Goal: Task Accomplishment & Management: Complete application form

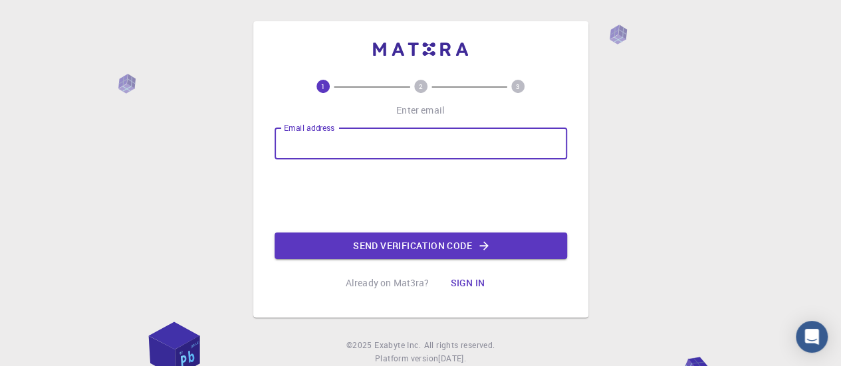
click at [413, 141] on input "Email address" at bounding box center [420, 144] width 292 height 32
type input "[EMAIL_ADDRESS][DOMAIN_NAME]"
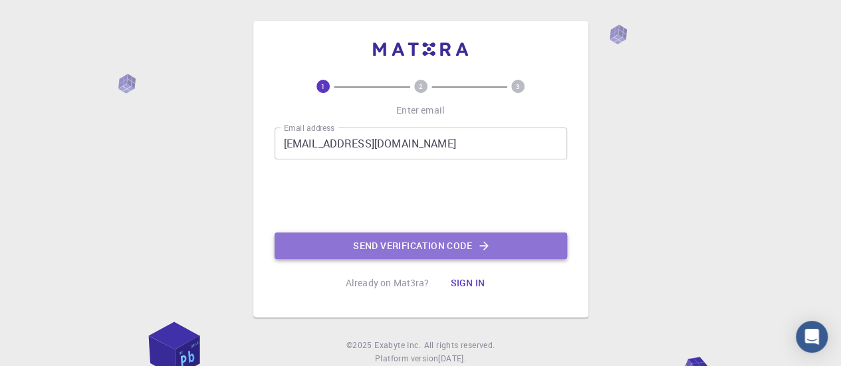
click at [431, 244] on button "Send verification code" at bounding box center [420, 246] width 292 height 27
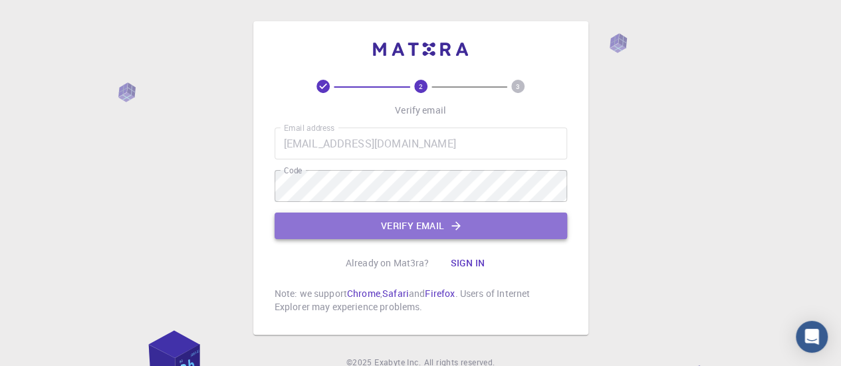
click at [411, 216] on button "Verify email" at bounding box center [420, 226] width 292 height 27
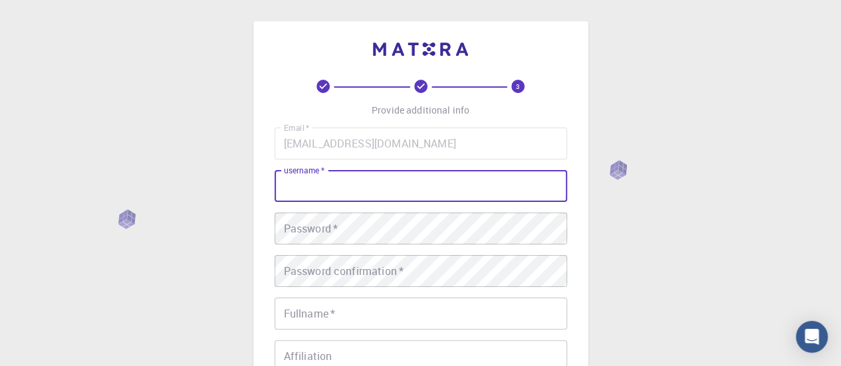
click at [356, 185] on input "username   *" at bounding box center [420, 186] width 292 height 32
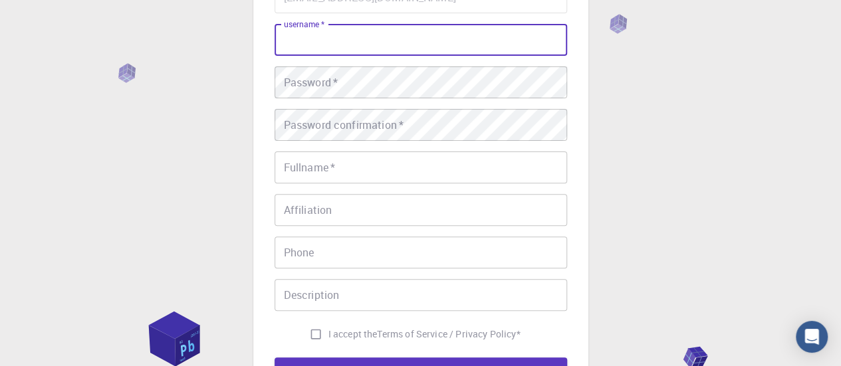
scroll to position [144, 0]
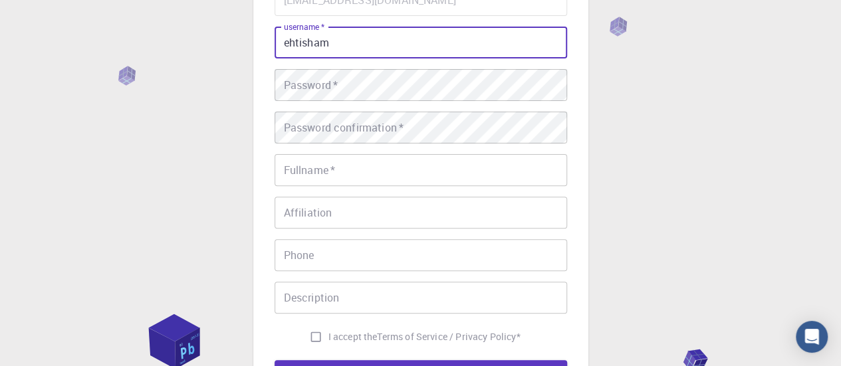
type input "ehtisham"
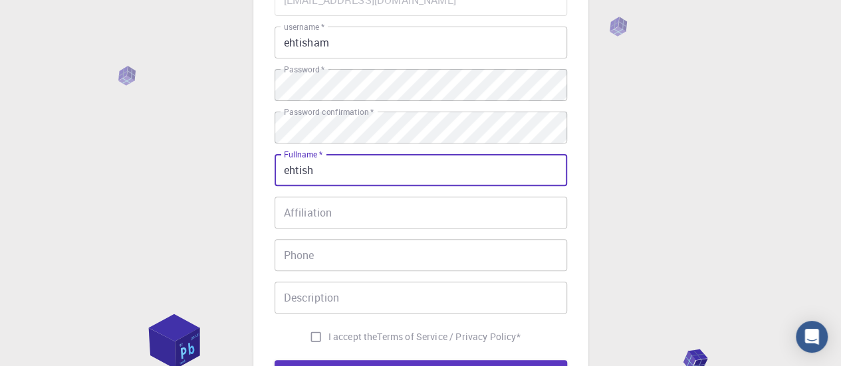
type input "ehtish"
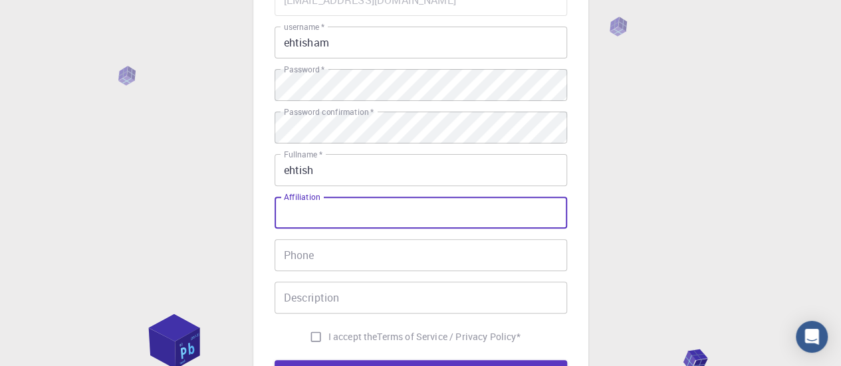
click at [314, 217] on input "Affiliation" at bounding box center [420, 213] width 292 height 32
type input "j"
type input "amdn"
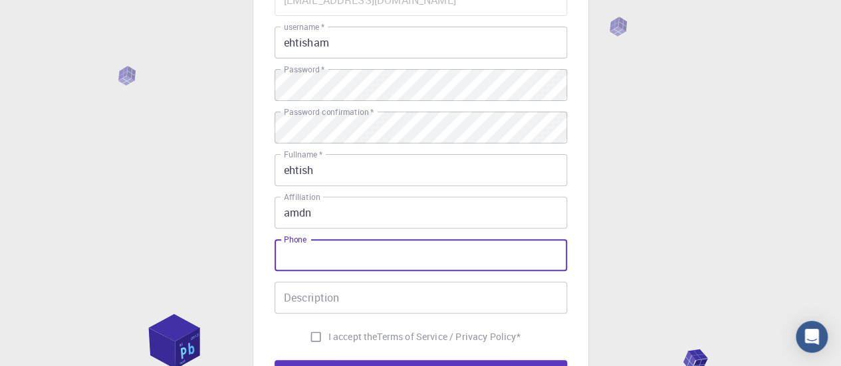
click at [310, 252] on input "Phone" at bounding box center [420, 255] width 292 height 32
type input "03061289404"
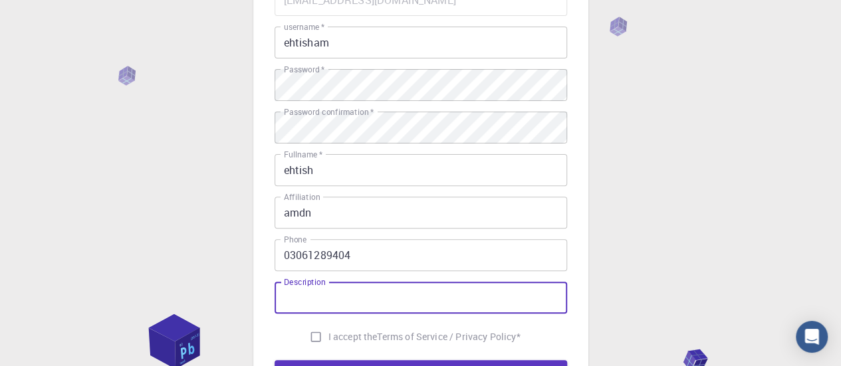
click at [361, 292] on input "Description" at bounding box center [420, 298] width 292 height 32
type input "f"
type input "no any specific"
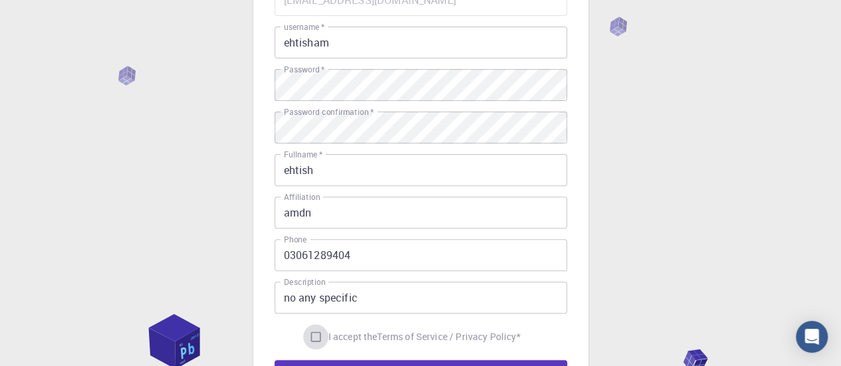
click at [312, 340] on input "I accept the Terms of Service / Privacy Policy *" at bounding box center [315, 336] width 25 height 25
checkbox input "true"
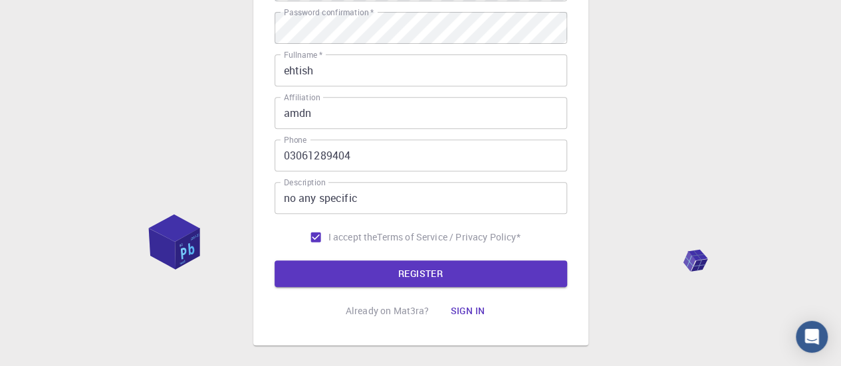
scroll to position [247, 0]
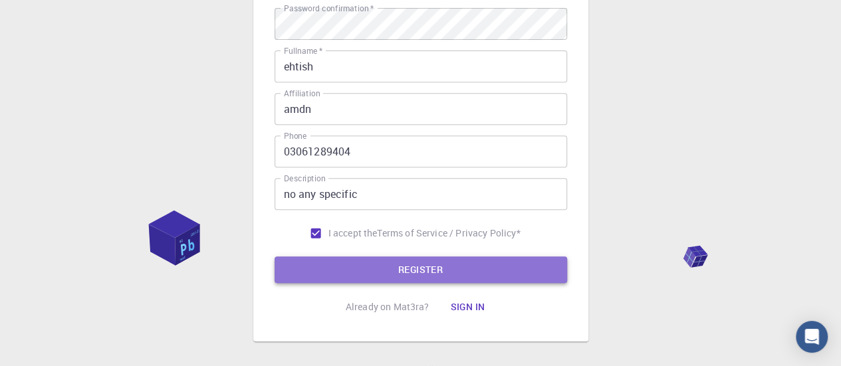
click at [396, 273] on button "REGISTER" at bounding box center [420, 269] width 292 height 27
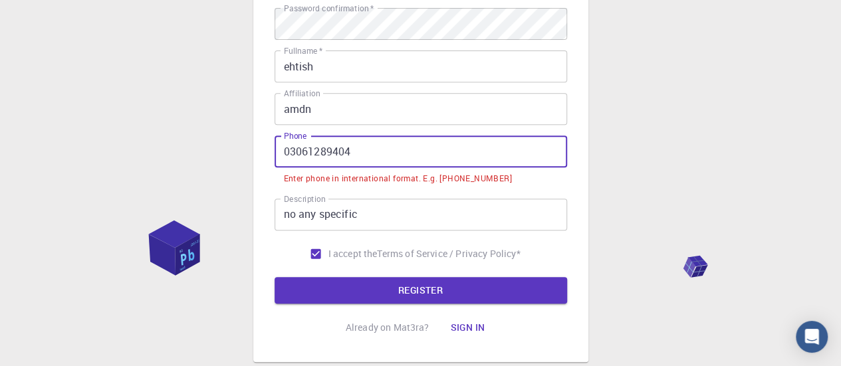
click at [292, 157] on input "03061289404" at bounding box center [420, 152] width 292 height 32
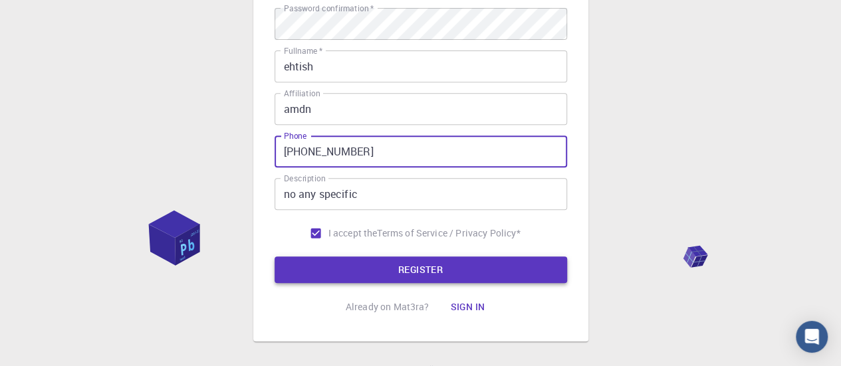
type input "[PHONE_NUMBER]"
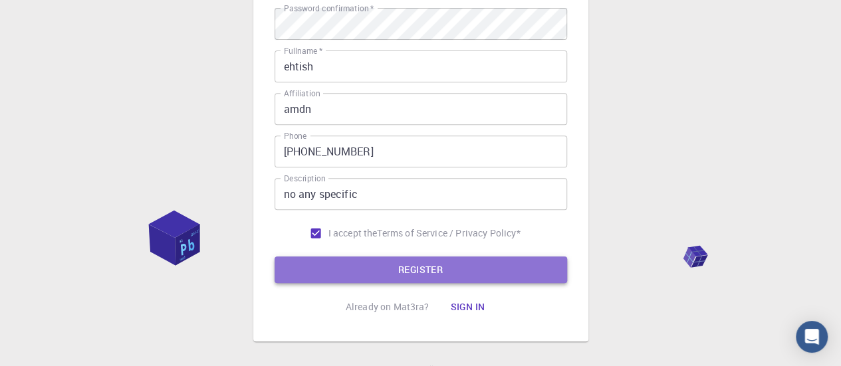
click at [365, 262] on button "REGISTER" at bounding box center [420, 269] width 292 height 27
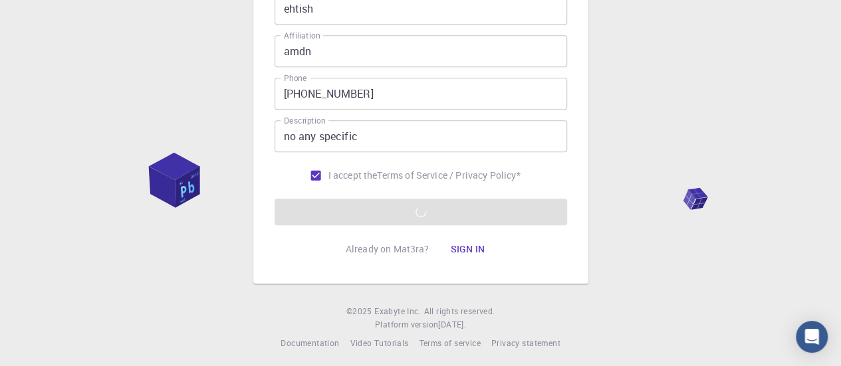
scroll to position [311, 0]
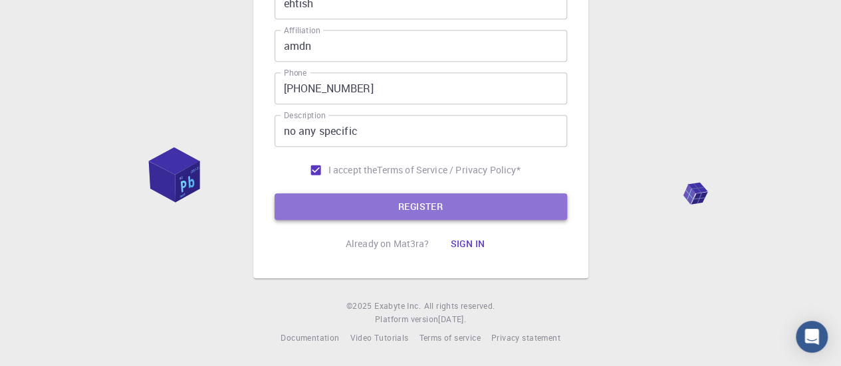
click at [463, 202] on button "REGISTER" at bounding box center [420, 206] width 292 height 27
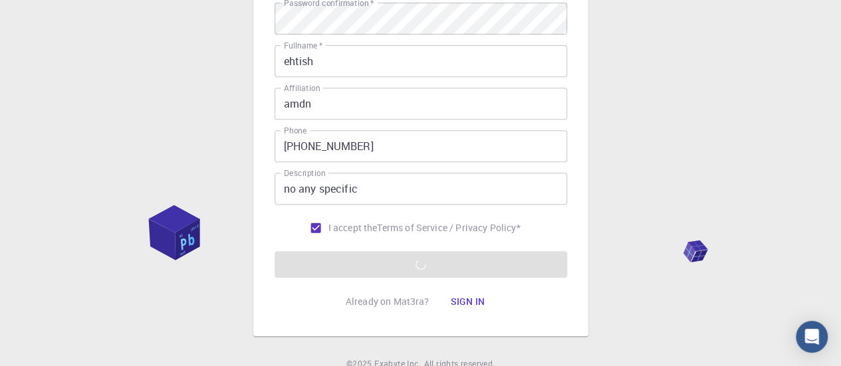
scroll to position [253, 0]
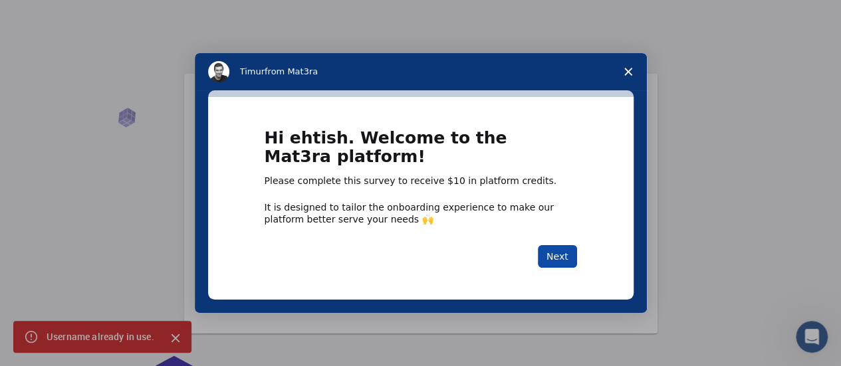
click at [565, 260] on button "Next" at bounding box center [557, 256] width 39 height 23
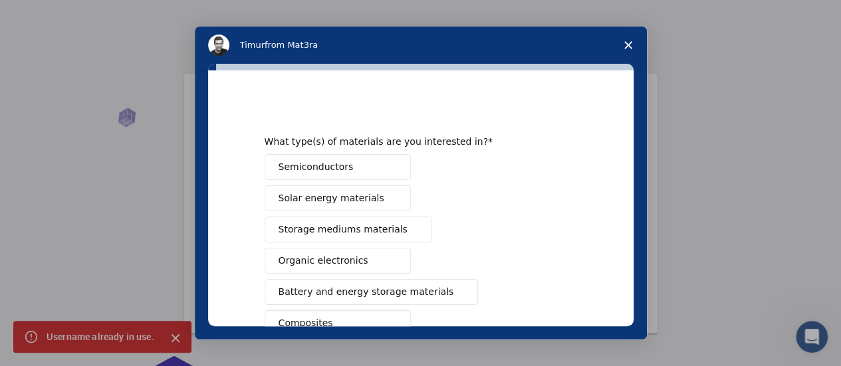
click at [299, 169] on span "Semiconductors" at bounding box center [315, 167] width 75 height 14
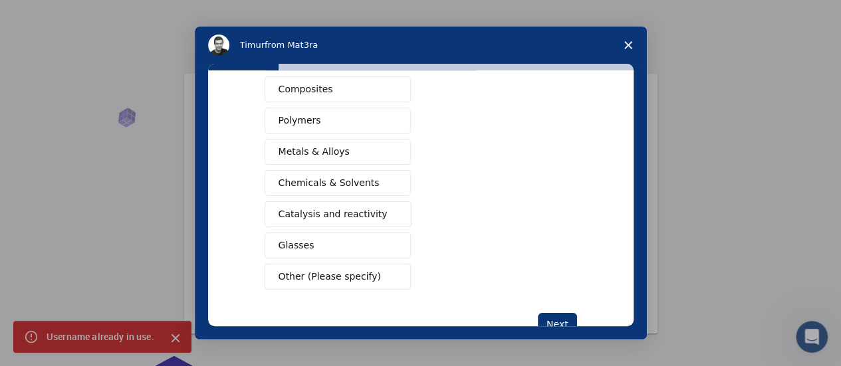
scroll to position [270, 0]
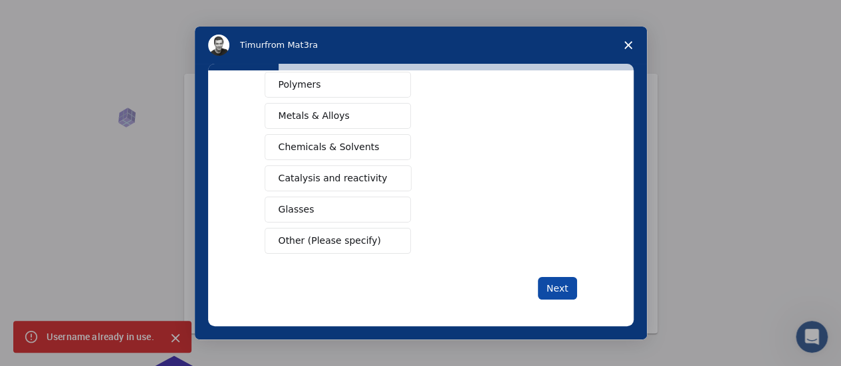
click at [541, 281] on button "Next" at bounding box center [557, 288] width 39 height 23
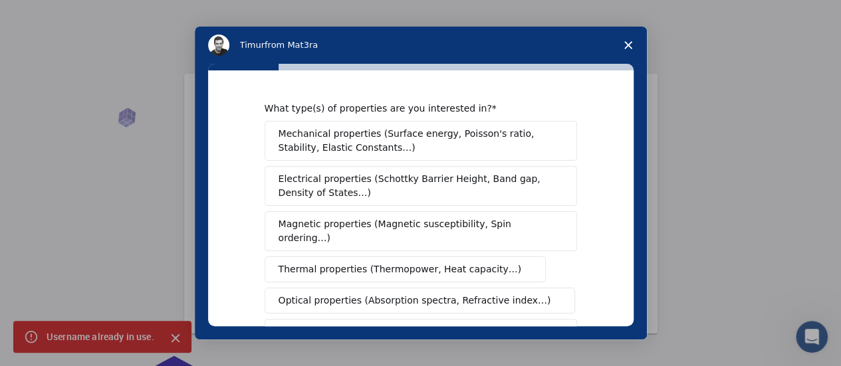
click at [631, 39] on span "Close survey" at bounding box center [627, 45] width 37 height 37
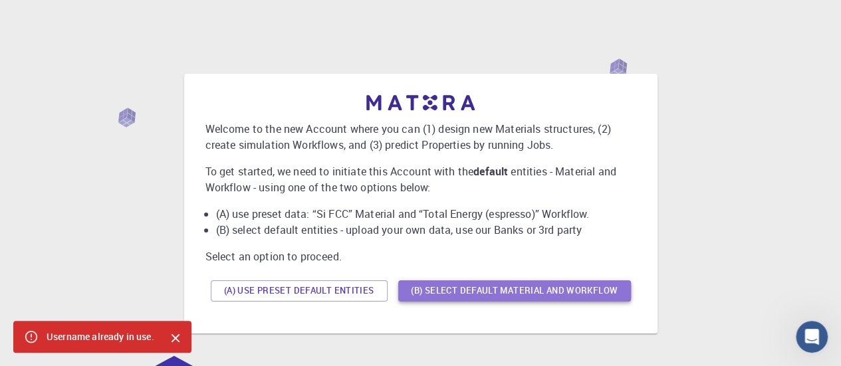
click at [522, 292] on button "(B) Select default material and workflow" at bounding box center [514, 290] width 233 height 21
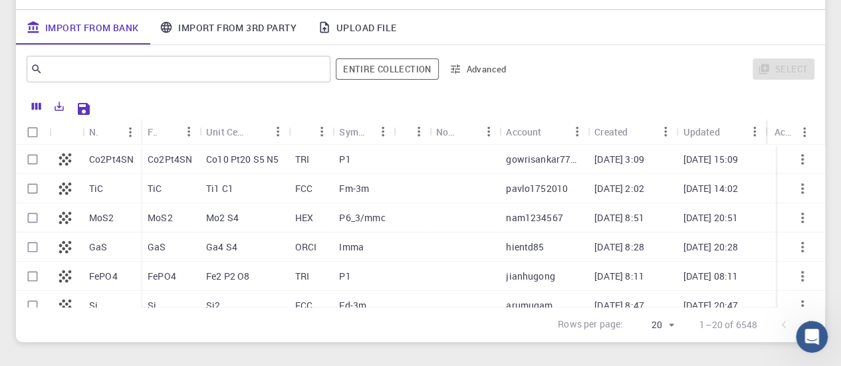
scroll to position [158, 0]
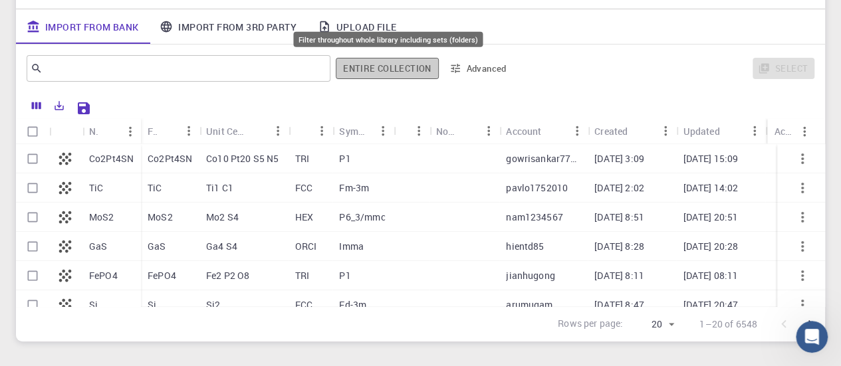
click at [413, 74] on button "Entire collection" at bounding box center [387, 68] width 102 height 21
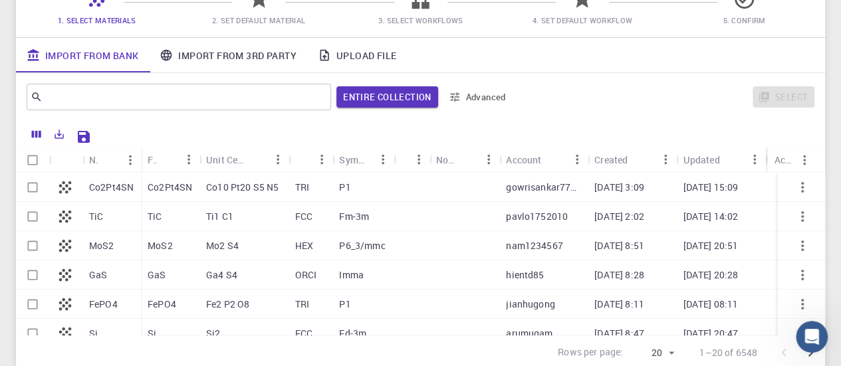
scroll to position [129, 0]
click at [274, 11] on span "2. Set Default Material" at bounding box center [258, 11] width 151 height 31
click at [256, 9] on icon at bounding box center [258, -1] width 23 height 23
click at [33, 163] on input "Select all rows" at bounding box center [32, 160] width 25 height 25
checkbox input "true"
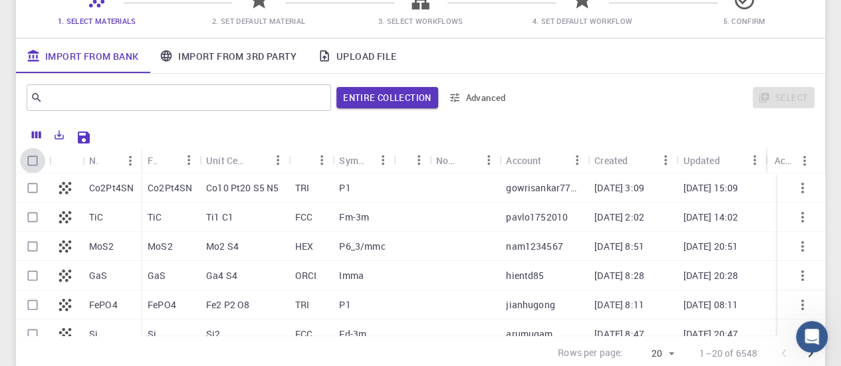
checkbox input "true"
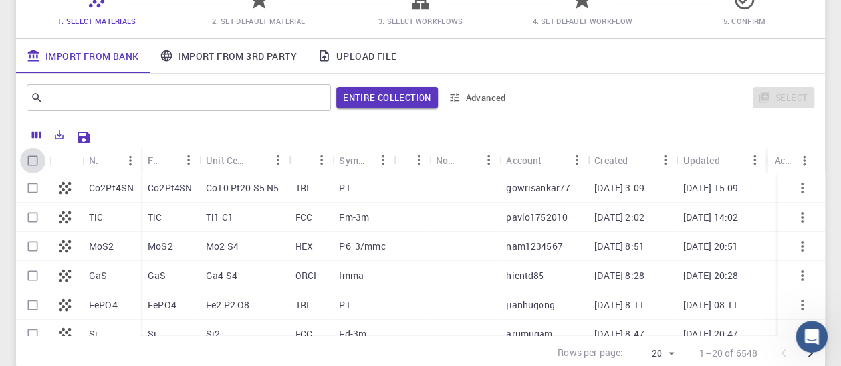
checkbox input "true"
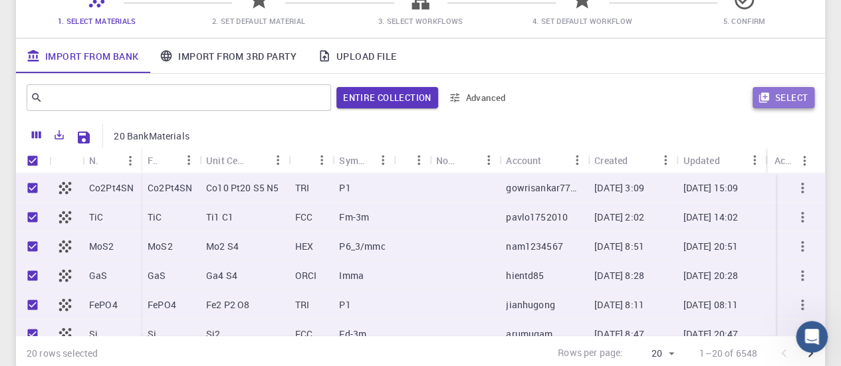
click at [783, 94] on button "Select" at bounding box center [783, 97] width 62 height 21
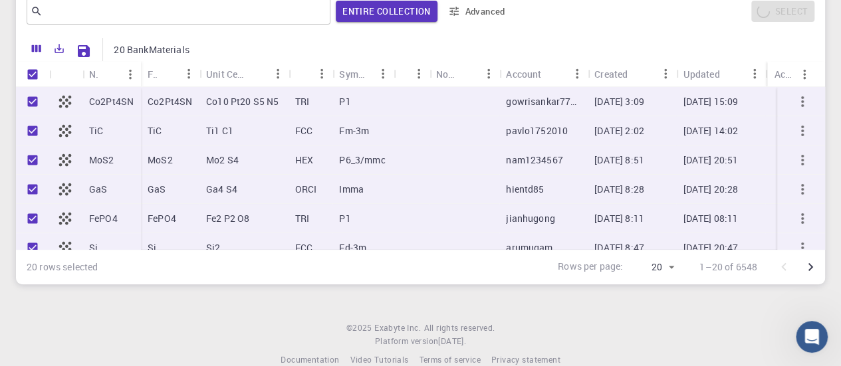
scroll to position [0, 0]
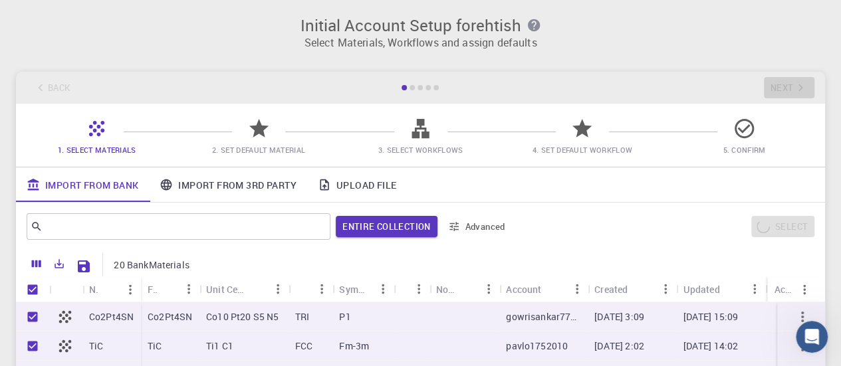
click at [260, 140] on icon at bounding box center [258, 128] width 23 height 23
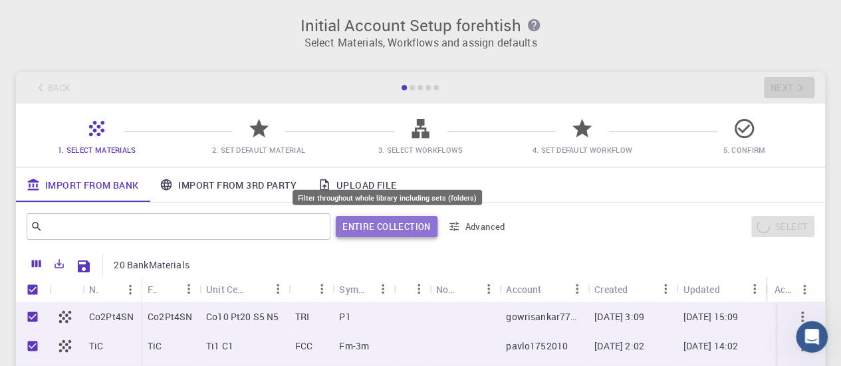
click at [369, 233] on button "Entire collection" at bounding box center [386, 226] width 101 height 21
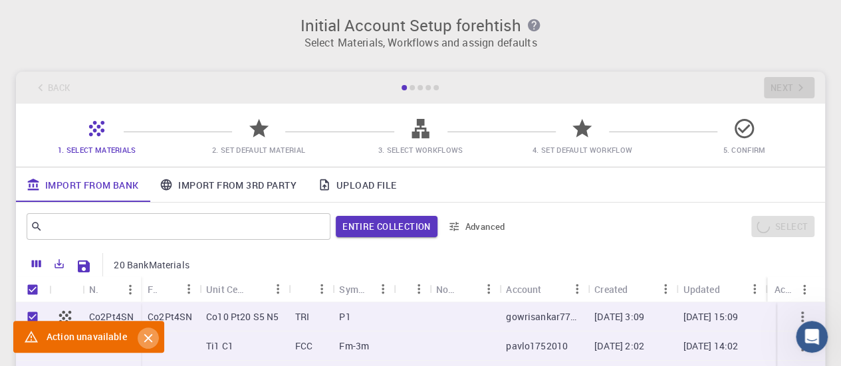
click at [148, 332] on icon "Close" at bounding box center [148, 338] width 15 height 15
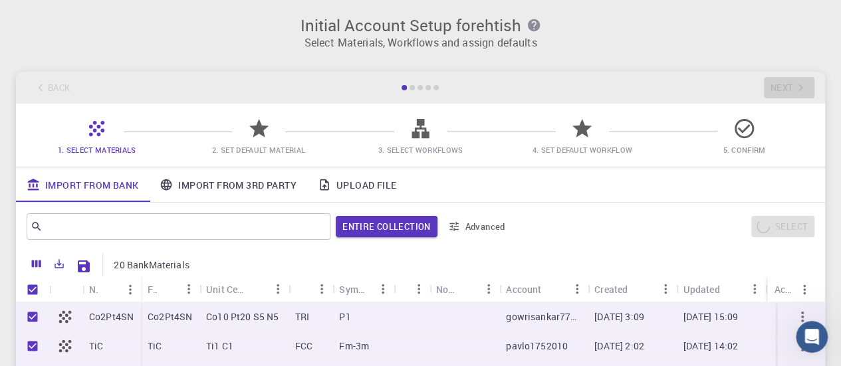
click at [245, 155] on span "2. Set Default Material" at bounding box center [258, 150] width 93 height 10
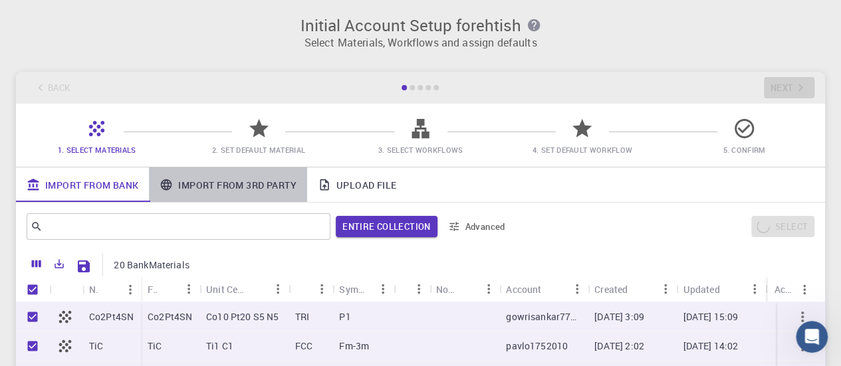
click at [225, 181] on link "Import From 3rd Party" at bounding box center [227, 184] width 157 height 35
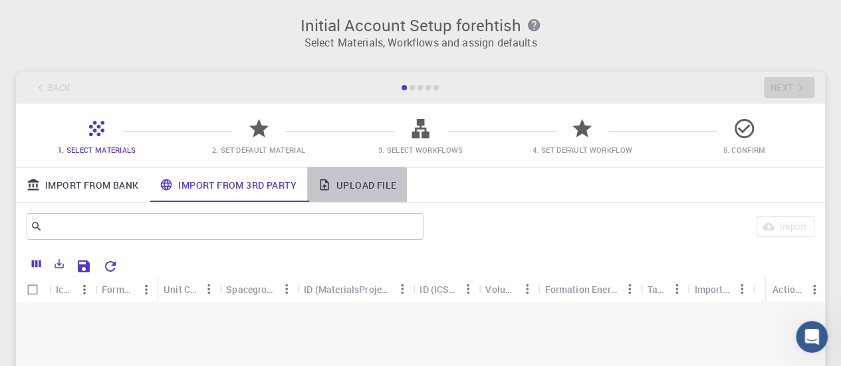
click at [329, 179] on icon at bounding box center [324, 184] width 13 height 13
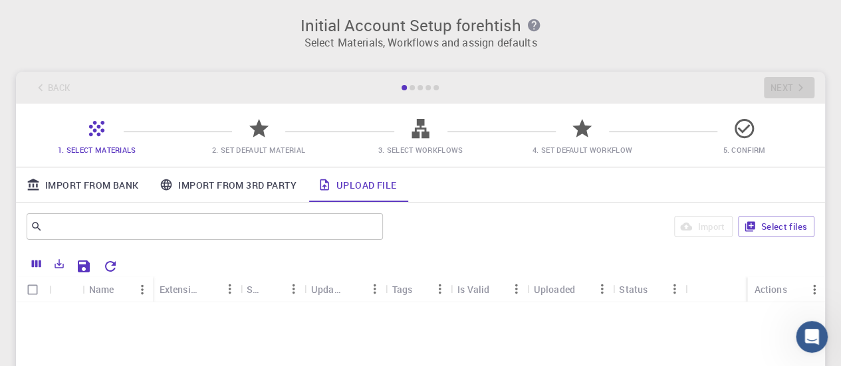
click at [264, 140] on icon at bounding box center [258, 128] width 23 height 23
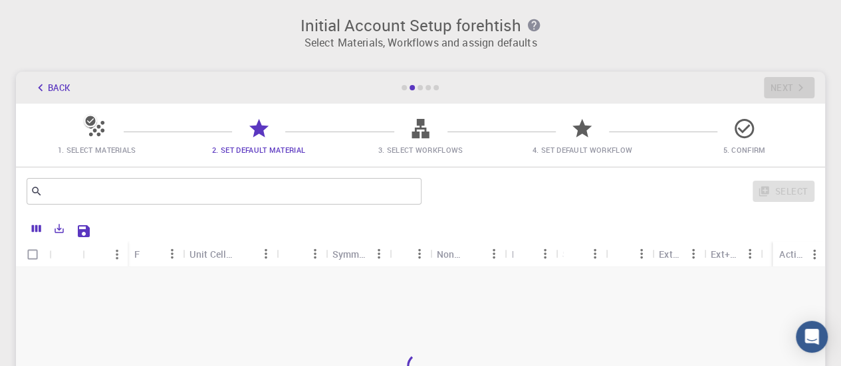
click at [424, 126] on icon at bounding box center [420, 128] width 23 height 23
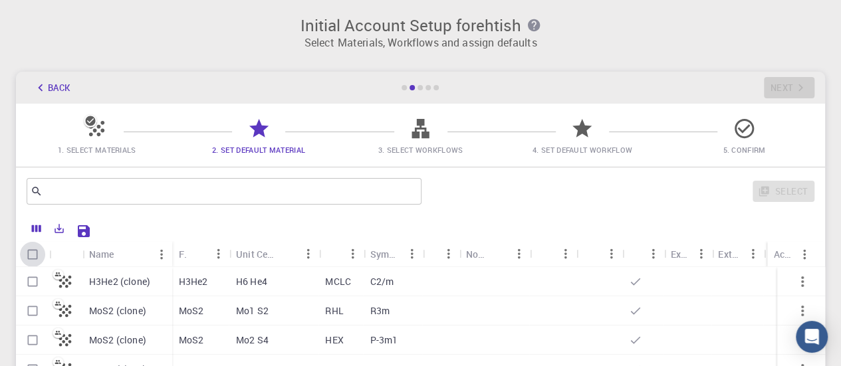
click at [30, 248] on input "Select all rows" at bounding box center [32, 254] width 25 height 25
checkbox input "true"
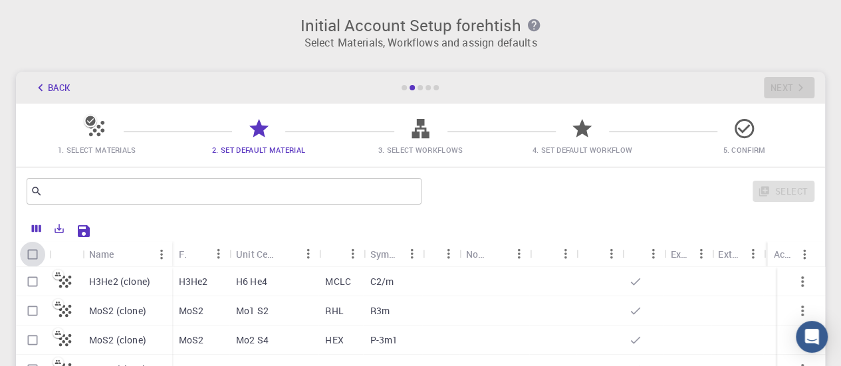
checkbox input "true"
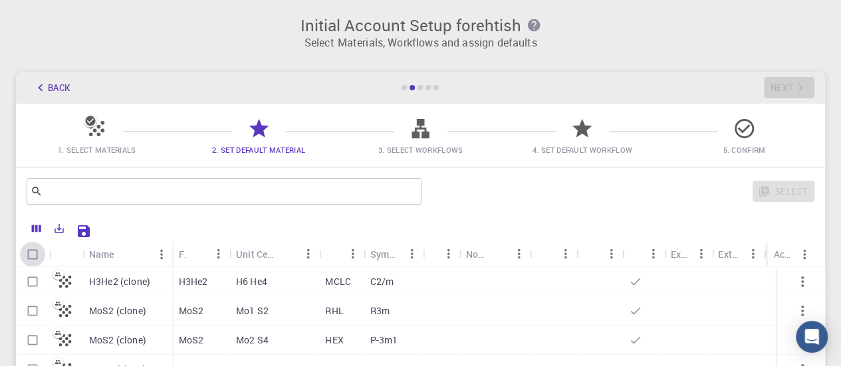
checkbox input "true"
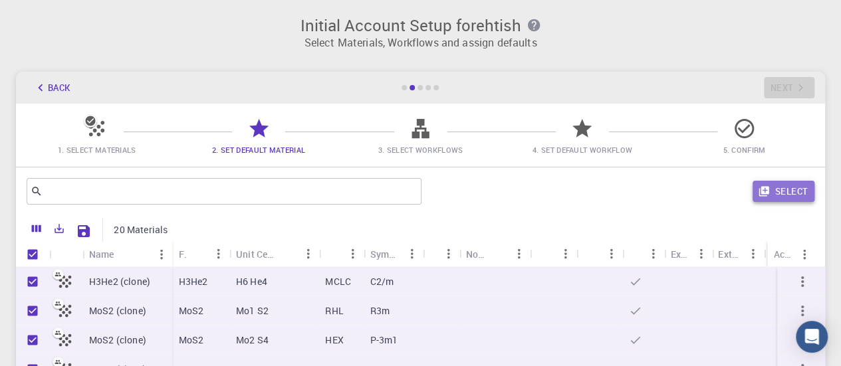
click at [780, 183] on button "Select" at bounding box center [783, 191] width 62 height 21
checkbox input "false"
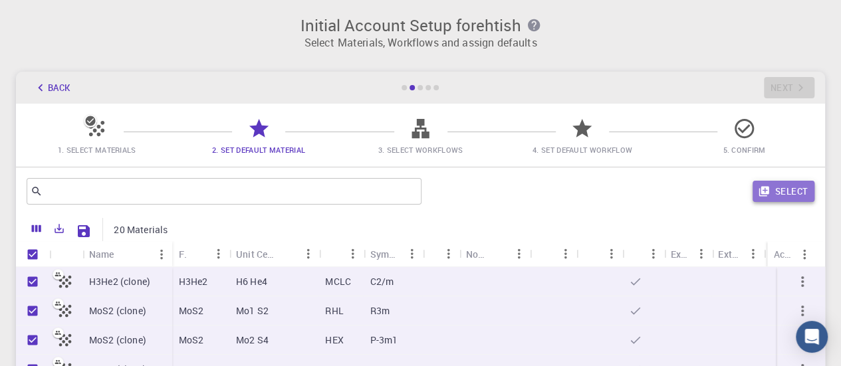
checkbox input "false"
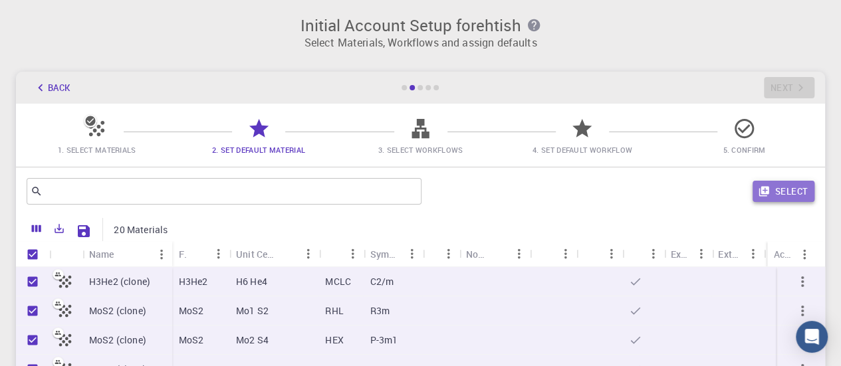
checkbox input "false"
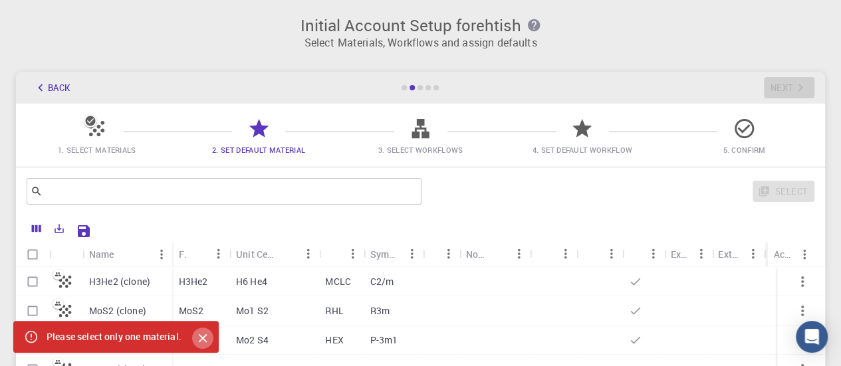
click at [213, 341] on button "Close" at bounding box center [202, 338] width 21 height 21
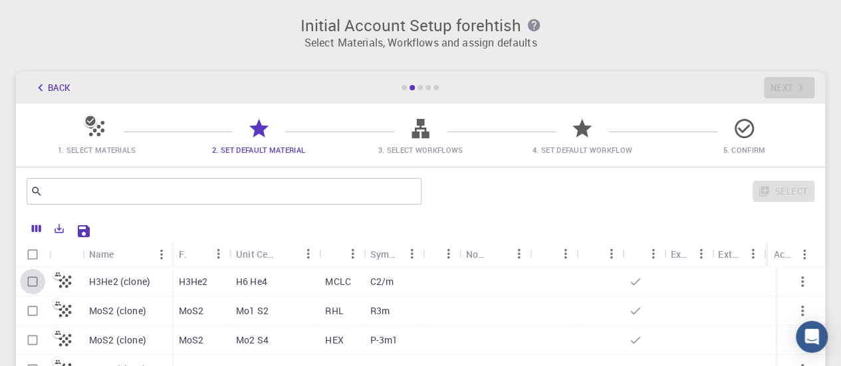
click at [36, 284] on input "Select row" at bounding box center [32, 281] width 25 height 25
checkbox input "true"
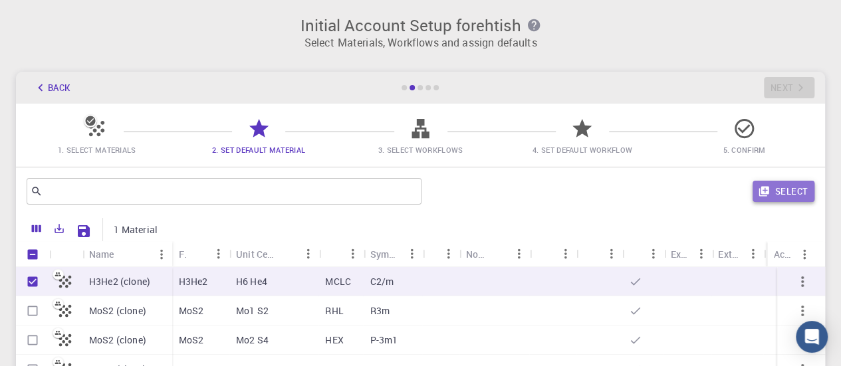
click at [777, 187] on button "Select" at bounding box center [783, 191] width 62 height 21
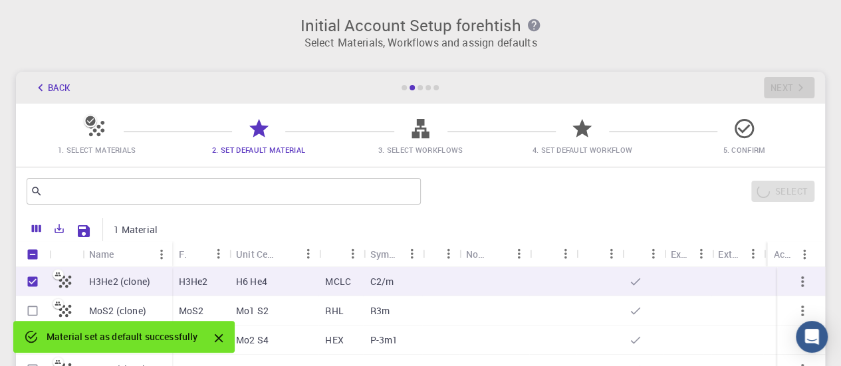
click at [409, 130] on icon at bounding box center [420, 128] width 23 height 23
click at [424, 128] on icon at bounding box center [419, 128] width 17 height 19
click at [84, 230] on icon "Save Explorer Settings" at bounding box center [84, 231] width 12 height 12
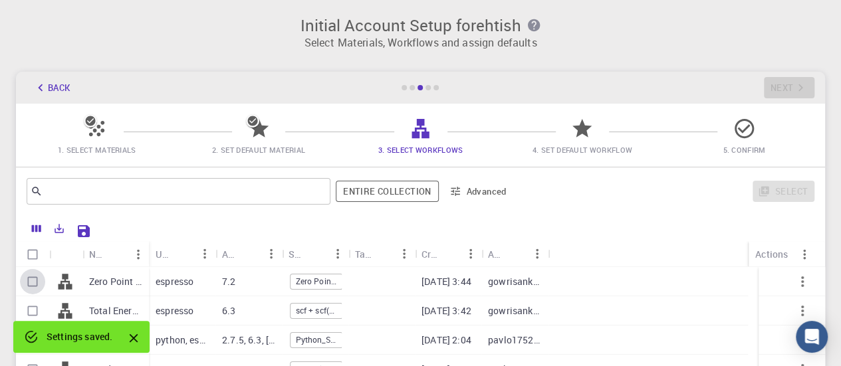
click at [29, 286] on input "Select row" at bounding box center [32, 281] width 25 height 25
checkbox input "true"
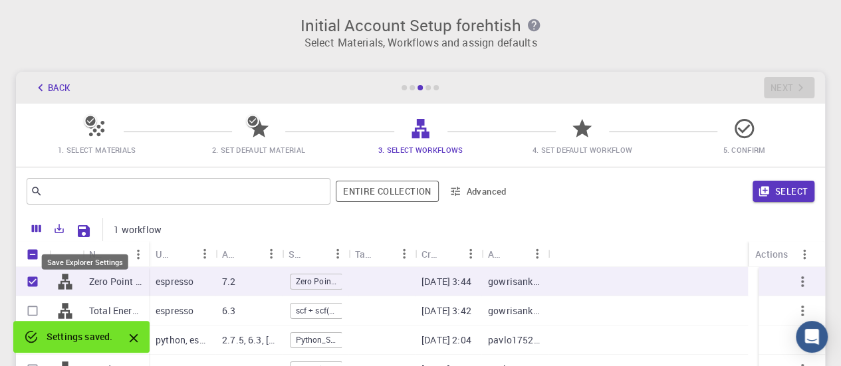
click at [80, 227] on icon "Save Explorer Settings" at bounding box center [84, 231] width 16 height 16
click at [780, 179] on div "Select" at bounding box center [666, 191] width 296 height 32
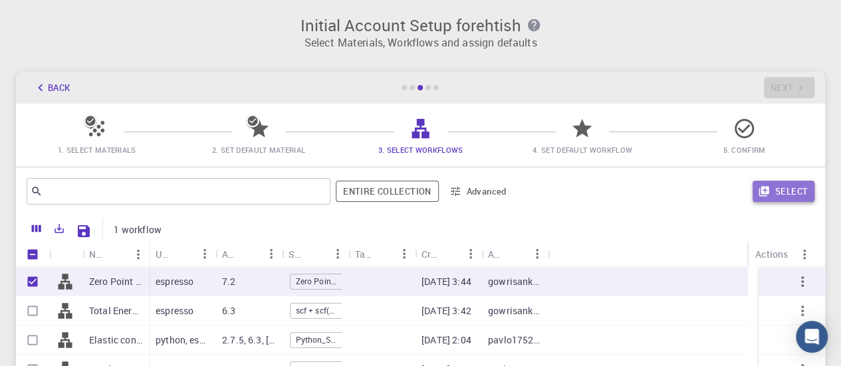
click at [771, 195] on button "Select" at bounding box center [783, 191] width 62 height 21
click at [577, 132] on icon at bounding box center [581, 128] width 23 height 23
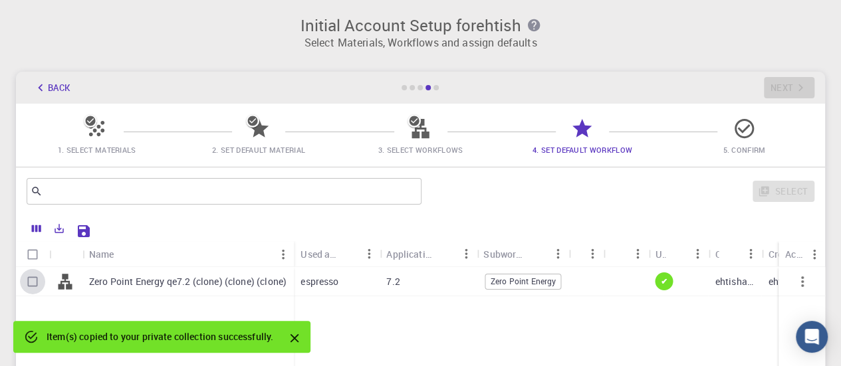
click at [39, 281] on input "Select row" at bounding box center [32, 281] width 25 height 25
checkbox input "true"
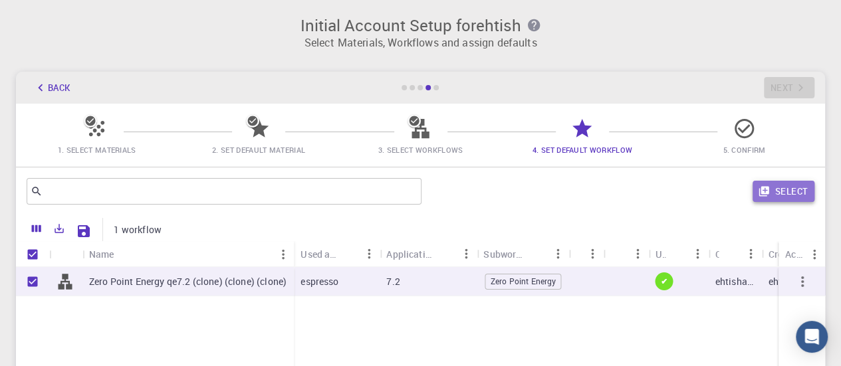
click at [780, 189] on button "Select" at bounding box center [783, 191] width 62 height 21
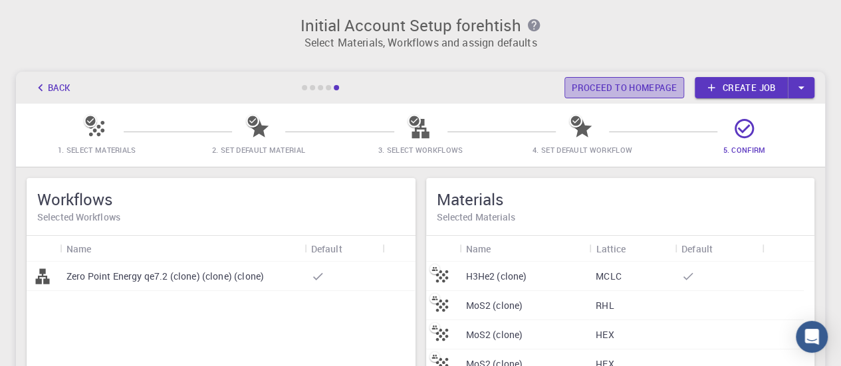
click at [665, 88] on link "Proceed to homepage" at bounding box center [624, 87] width 120 height 21
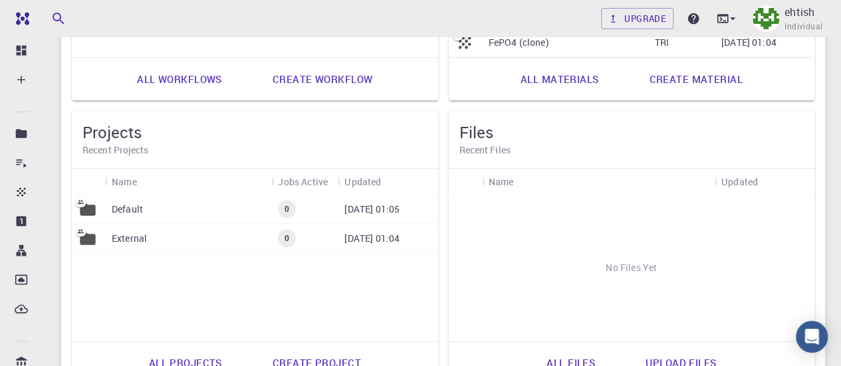
scroll to position [736, 0]
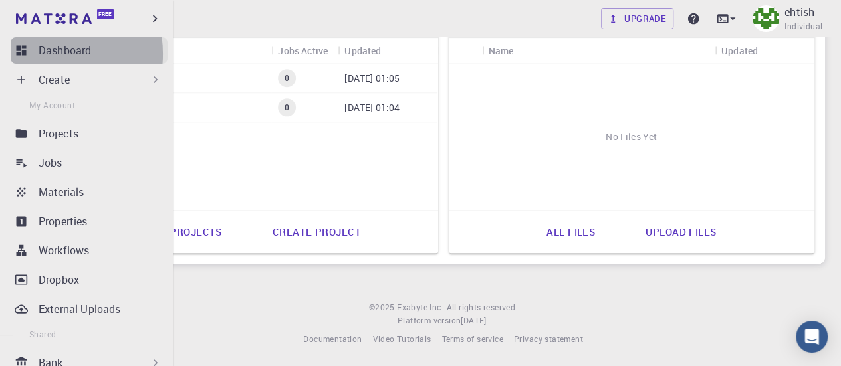
click at [35, 54] on link "Dashboard" at bounding box center [89, 50] width 157 height 27
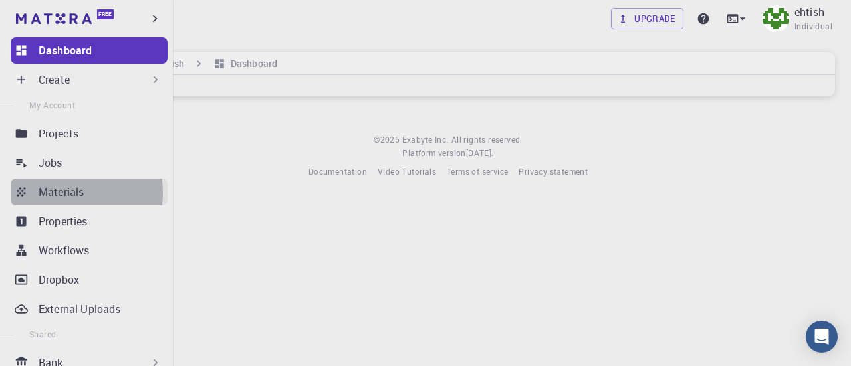
click at [65, 192] on p "Materials" at bounding box center [61, 192] width 45 height 16
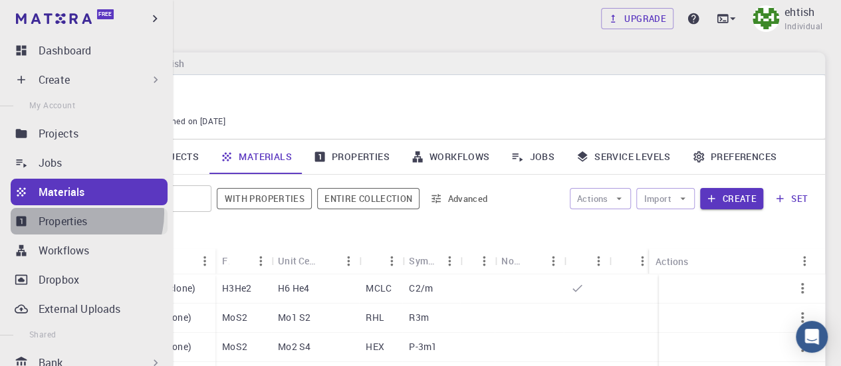
click at [77, 213] on p "Properties" at bounding box center [63, 221] width 49 height 16
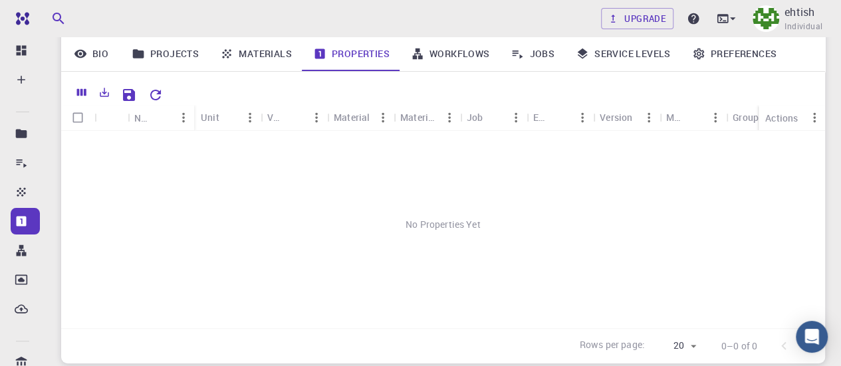
scroll to position [147, 0]
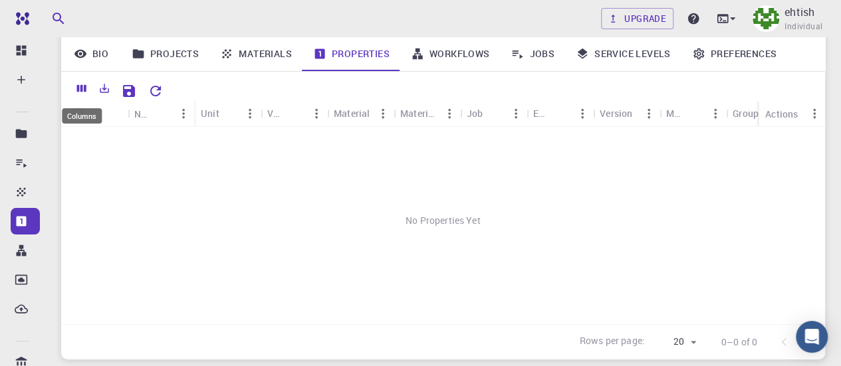
click at [76, 113] on div "Columns" at bounding box center [82, 115] width 40 height 15
click at [75, 111] on input "Select all rows" at bounding box center [77, 113] width 25 height 25
checkbox input "false"
